Goal: Check status: Check status

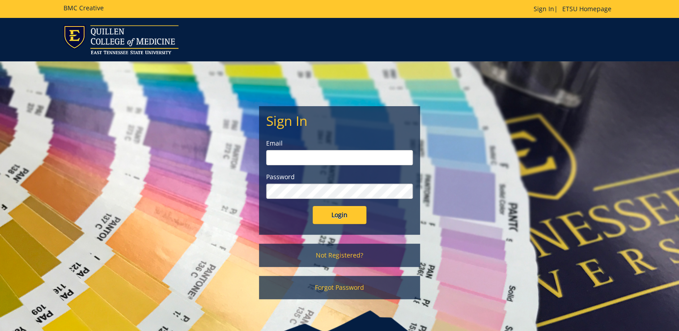
type input "[PERSON_NAME][EMAIL_ADDRESS][DOMAIN_NAME]"
click at [346, 213] on input "Login" at bounding box center [340, 215] width 54 height 18
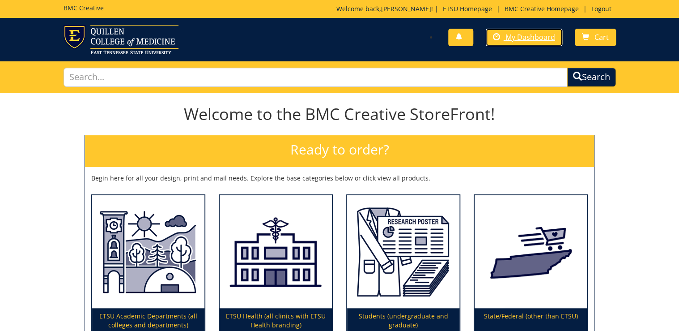
drag, startPoint x: 518, startPoint y: 30, endPoint x: 497, endPoint y: 48, distance: 27.6
click at [518, 30] on link "My Dashboard" at bounding box center [524, 37] width 77 height 17
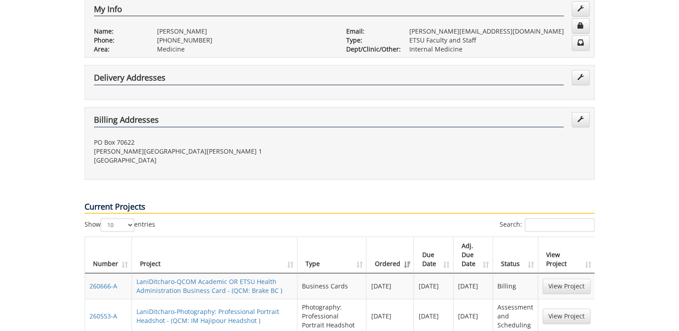
scroll to position [251, 0]
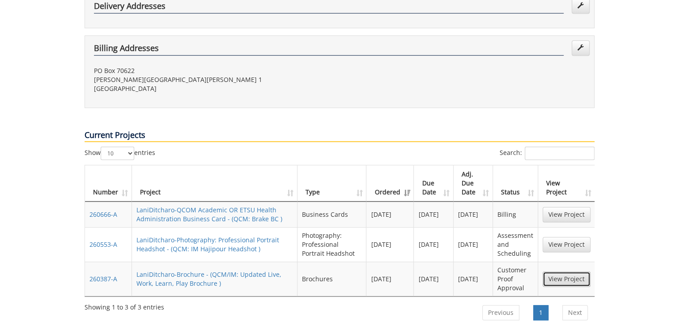
click at [559, 271] on link "View Project" at bounding box center [567, 278] width 48 height 15
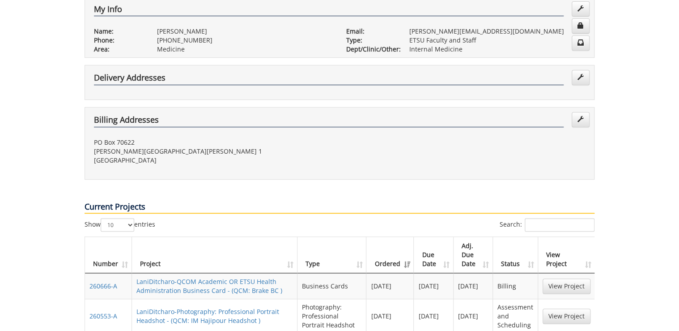
scroll to position [322, 0]
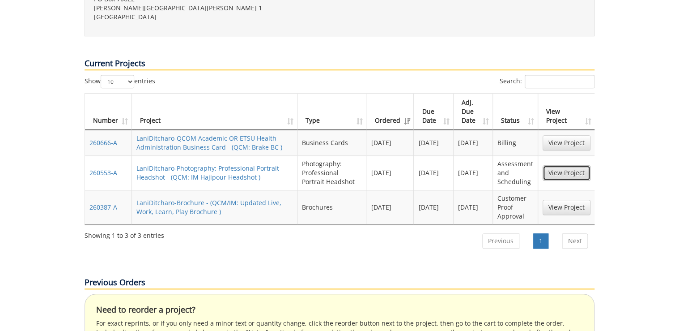
click at [579, 165] on link "View Project" at bounding box center [567, 172] width 48 height 15
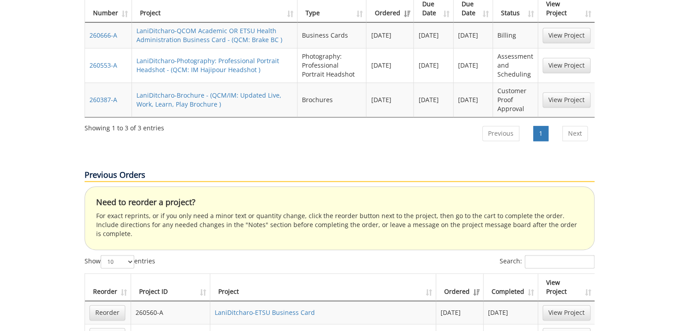
scroll to position [358, 0]
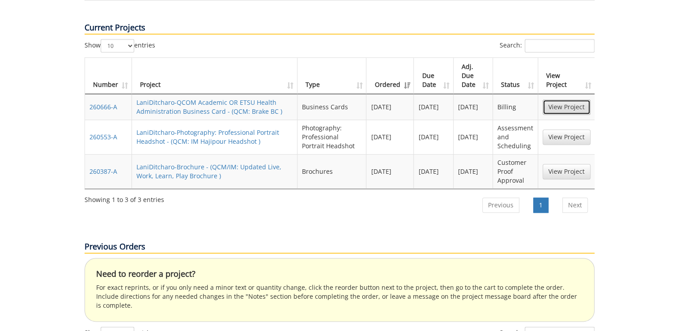
click at [562, 99] on link "View Project" at bounding box center [567, 106] width 48 height 15
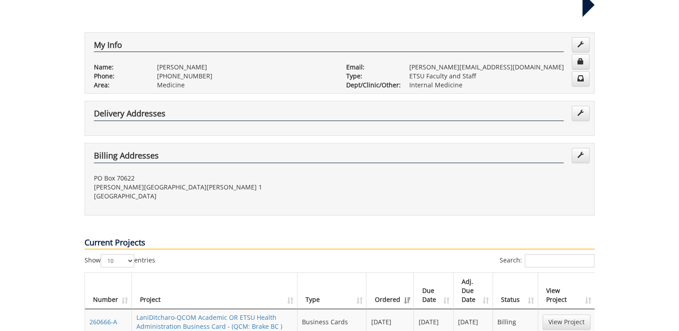
scroll to position [0, 0]
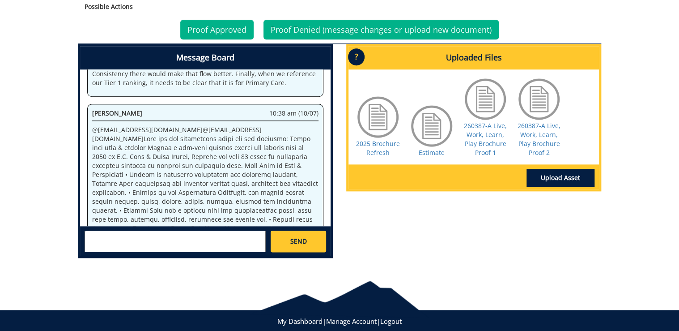
scroll to position [1105, 0]
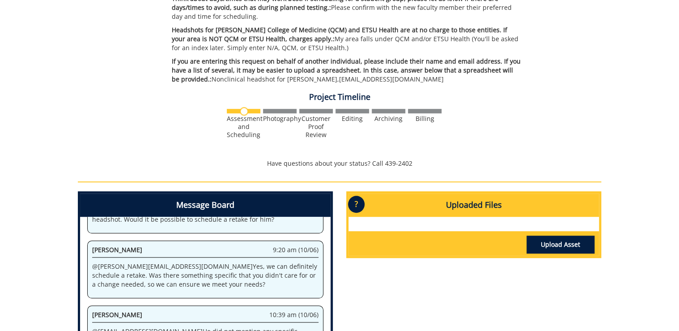
scroll to position [382, 0]
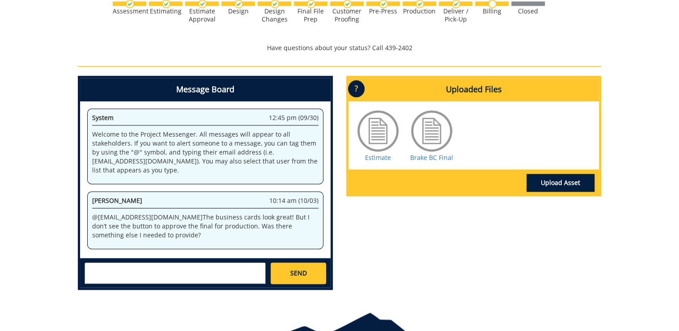
scroll to position [573, 0]
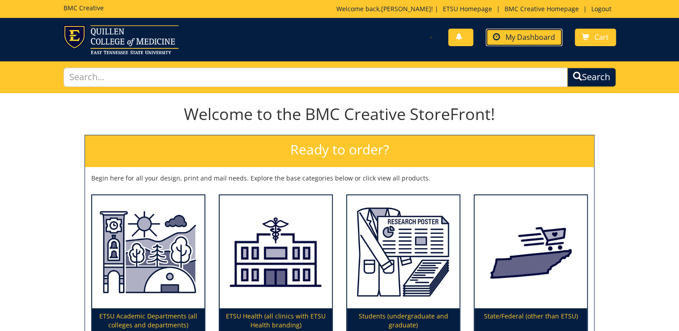
click at [528, 33] on span "My Dashboard" at bounding box center [531, 37] width 50 height 10
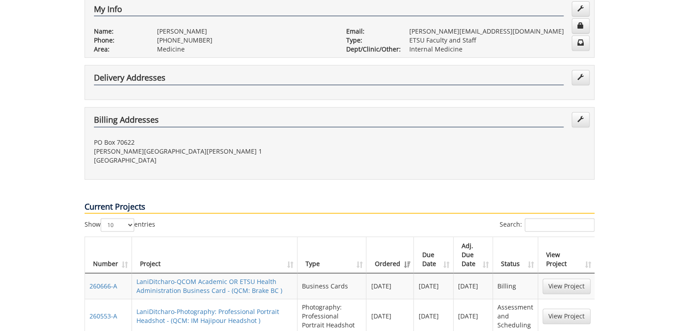
scroll to position [251, 0]
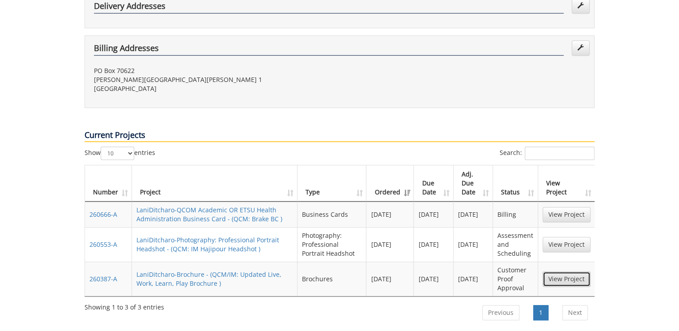
click at [582, 271] on link "View Project" at bounding box center [567, 278] width 48 height 15
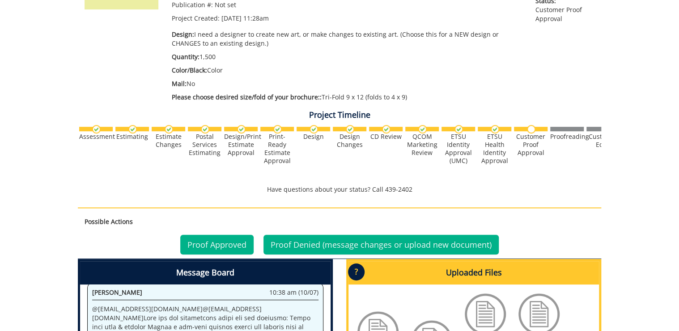
scroll to position [286, 0]
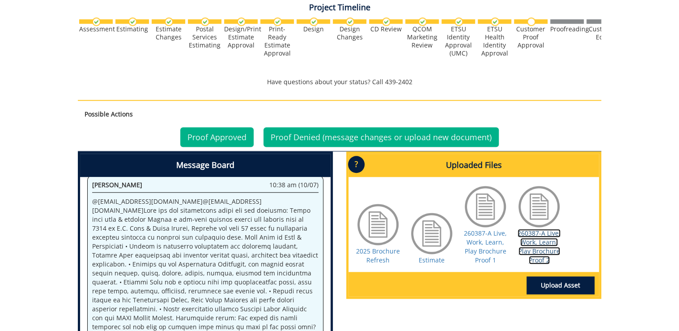
click at [536, 243] on link "260387-A Live, Work, Learn, Play Brochure Proof 2" at bounding box center [539, 246] width 43 height 35
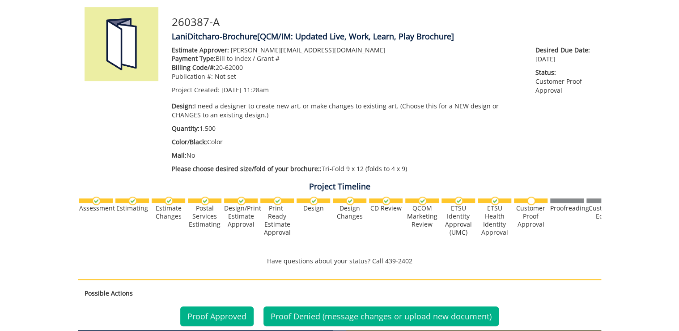
scroll to position [0, 0]
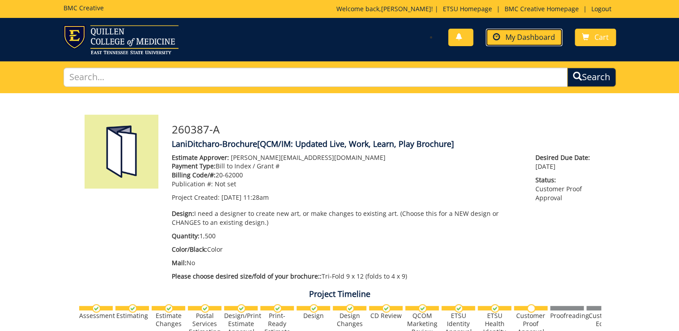
click at [522, 35] on span "My Dashboard" at bounding box center [531, 37] width 50 height 10
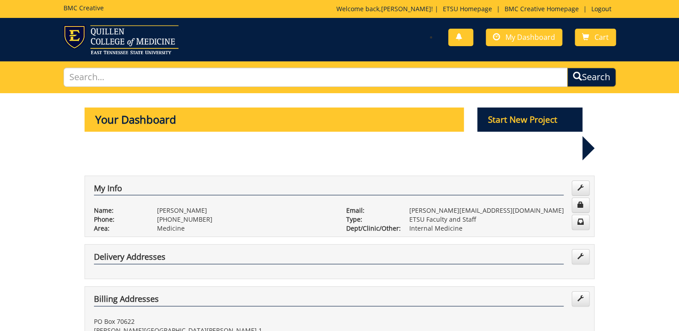
scroll to position [36, 0]
